Goal: Task Accomplishment & Management: Manage account settings

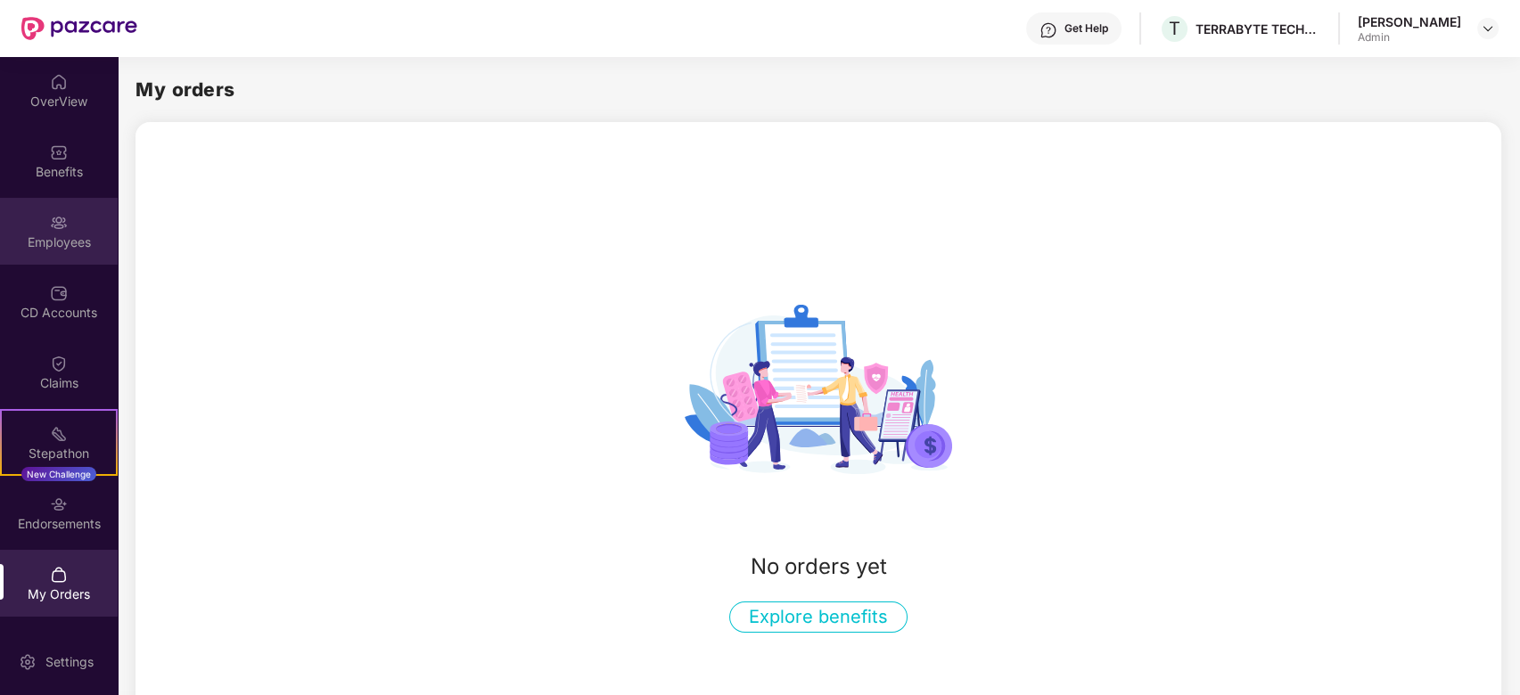
click at [92, 218] on div "Employees" at bounding box center [59, 231] width 118 height 67
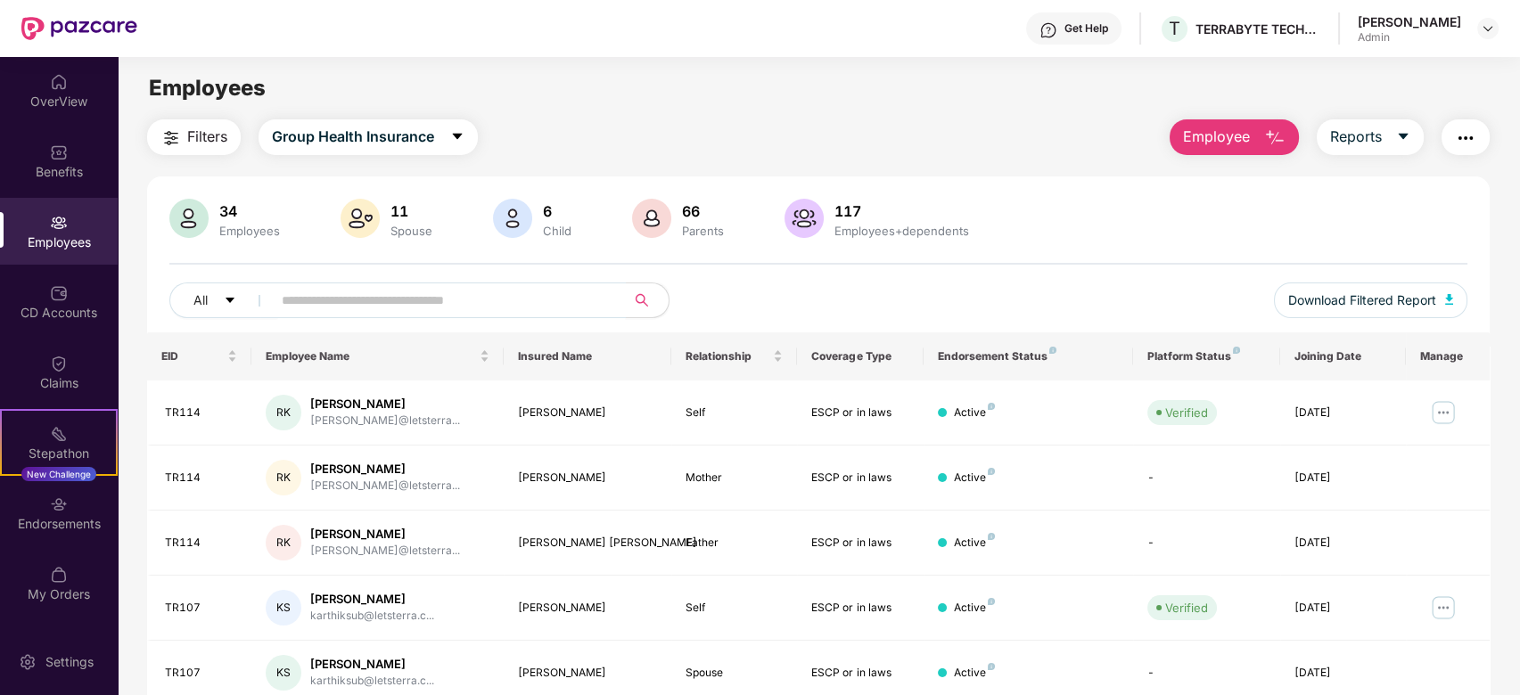
click at [305, 303] on input "text" at bounding box center [442, 300] width 320 height 27
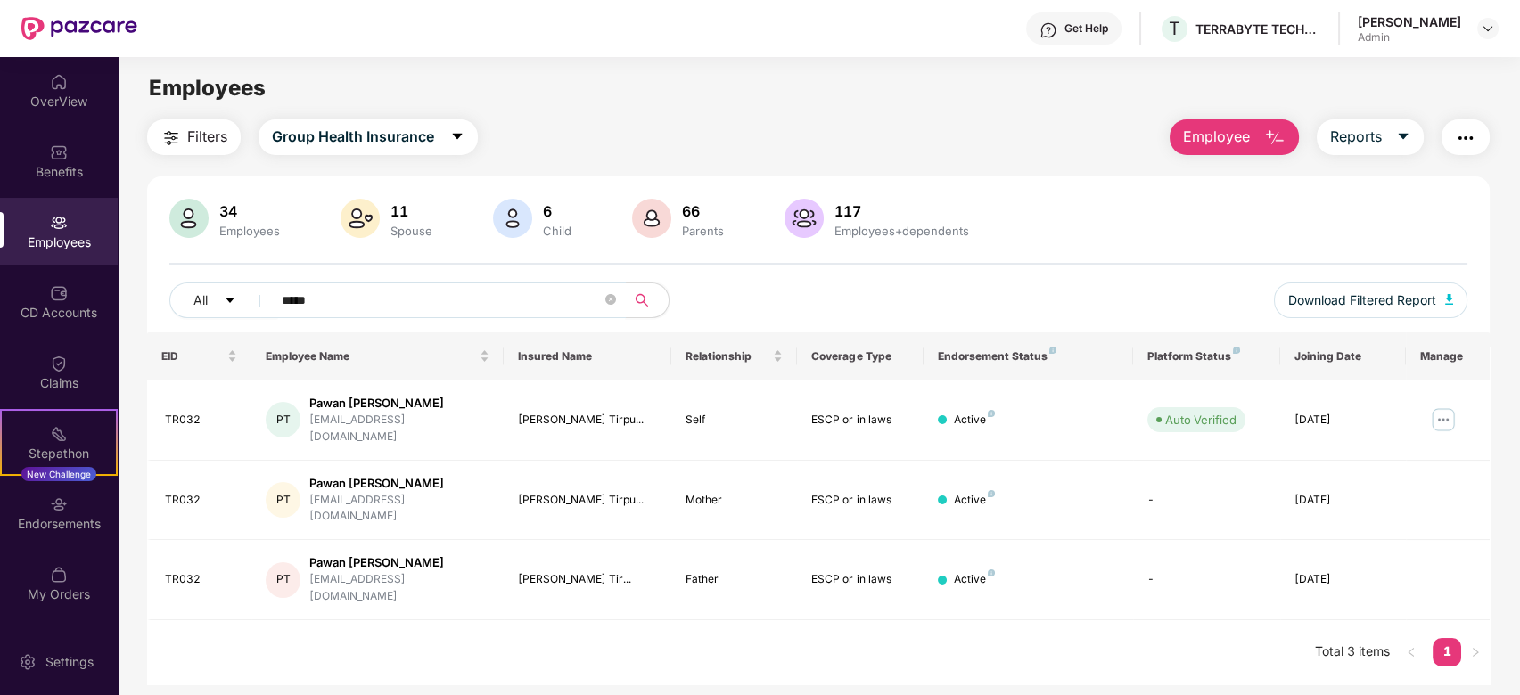
type input "*****"
click at [1446, 410] on img at bounding box center [1443, 420] width 29 height 29
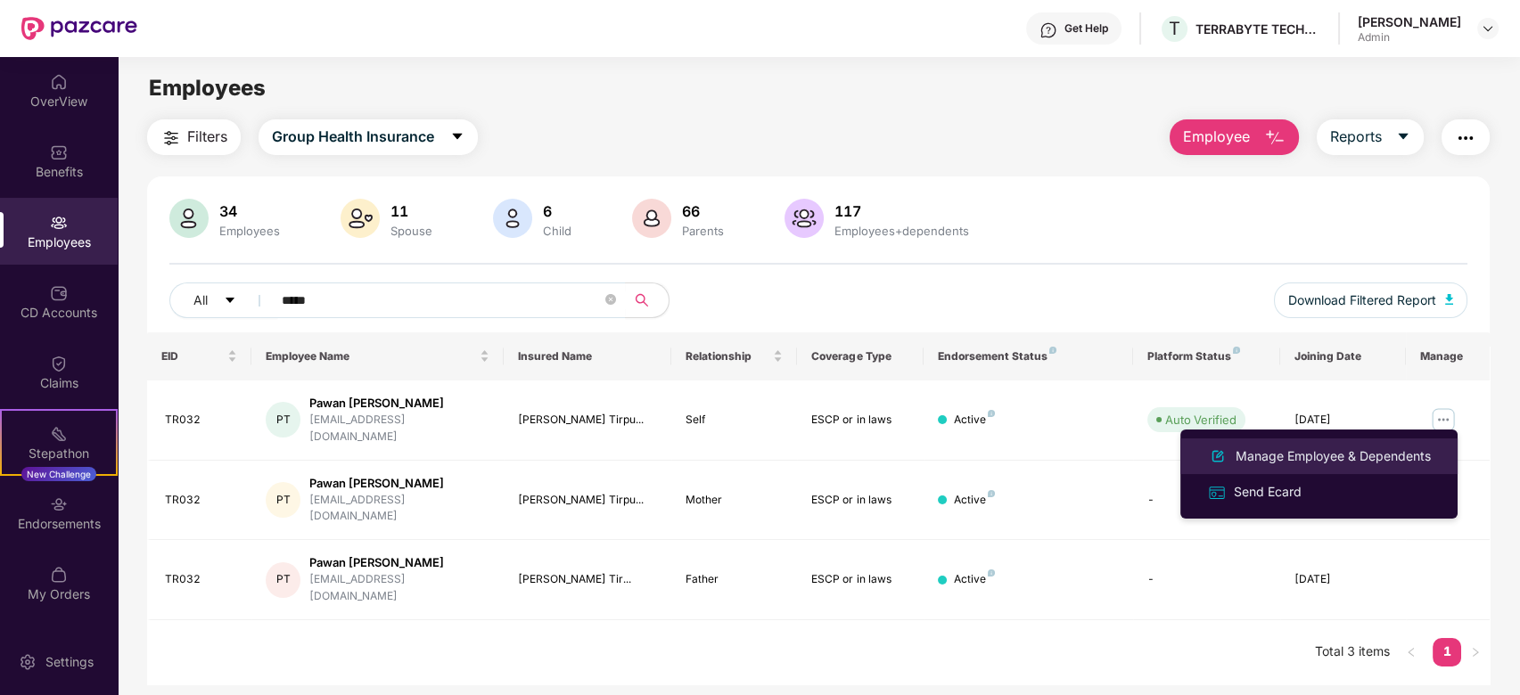
click at [1402, 453] on div "Manage Employee & Dependents" at bounding box center [1333, 457] width 202 height 20
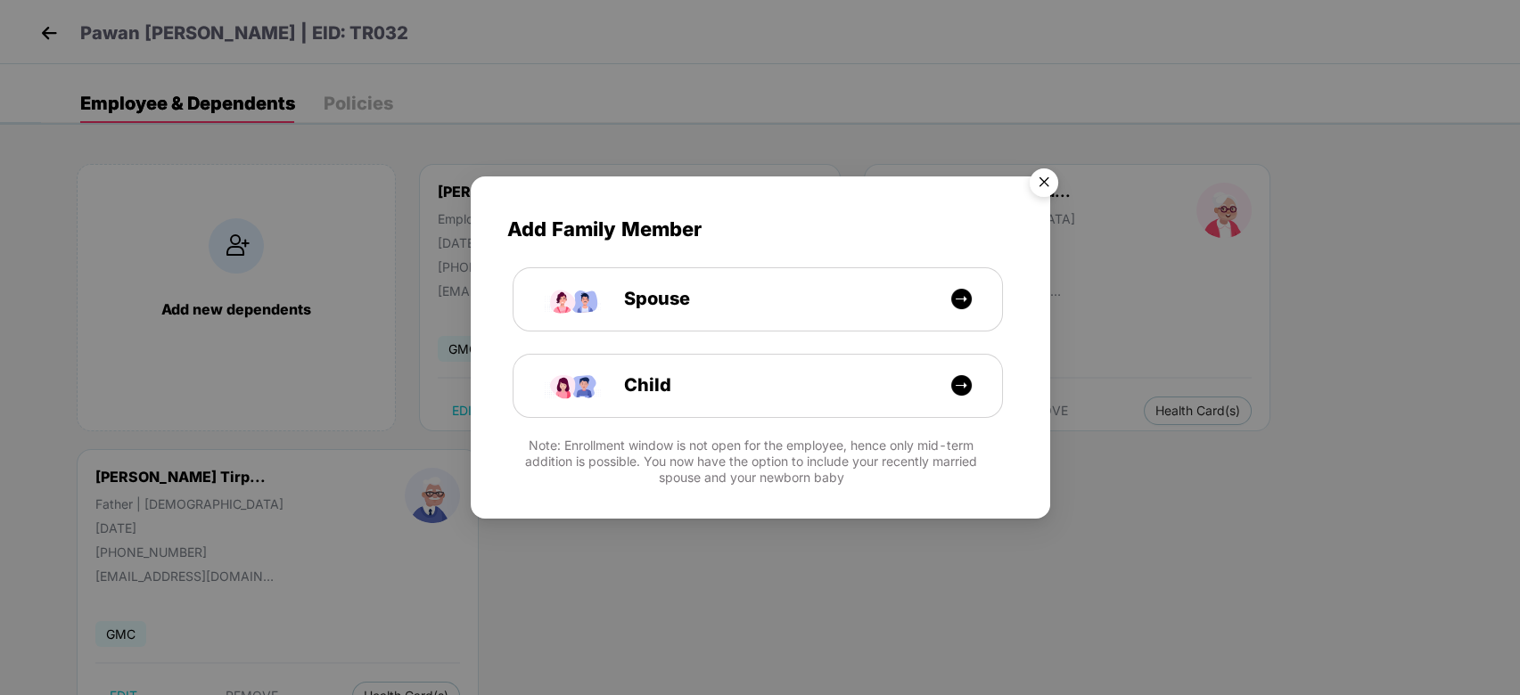
click at [1055, 175] on img "Close" at bounding box center [1044, 185] width 50 height 50
